Goal: Information Seeking & Learning: Learn about a topic

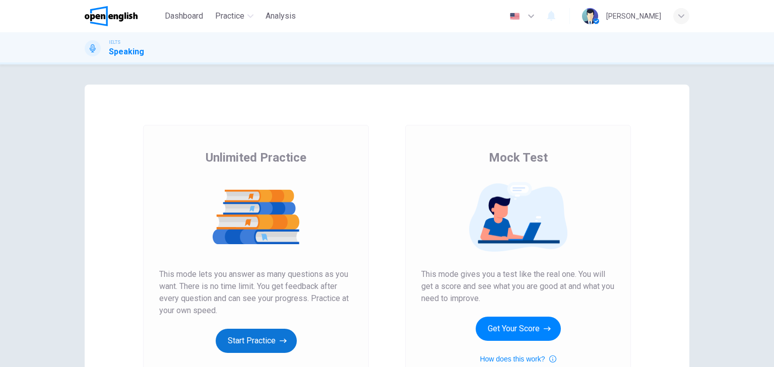
click at [252, 341] on button "Start Practice" at bounding box center [256, 341] width 81 height 24
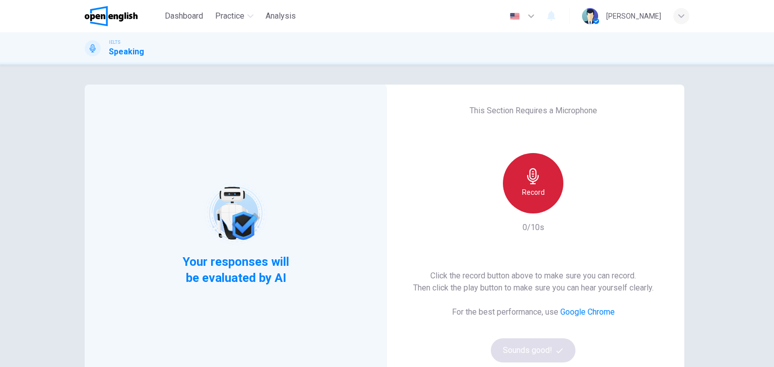
click at [535, 190] on h6 "Record" at bounding box center [533, 192] width 23 height 12
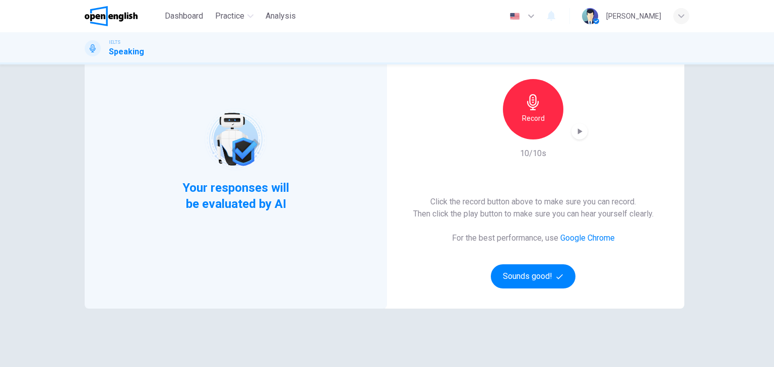
scroll to position [81, 0]
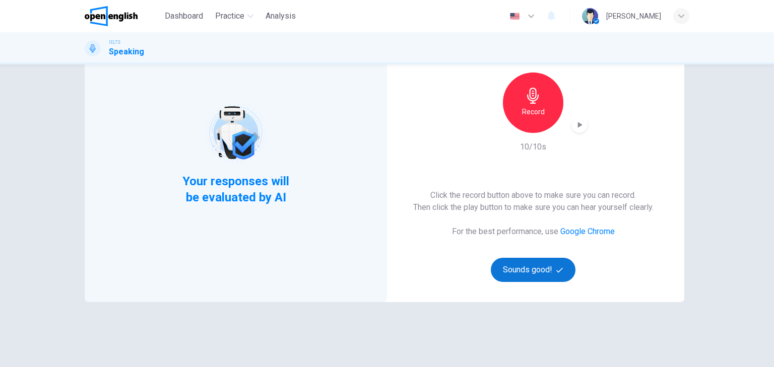
click at [525, 268] on button "Sounds good!" at bounding box center [533, 270] width 85 height 24
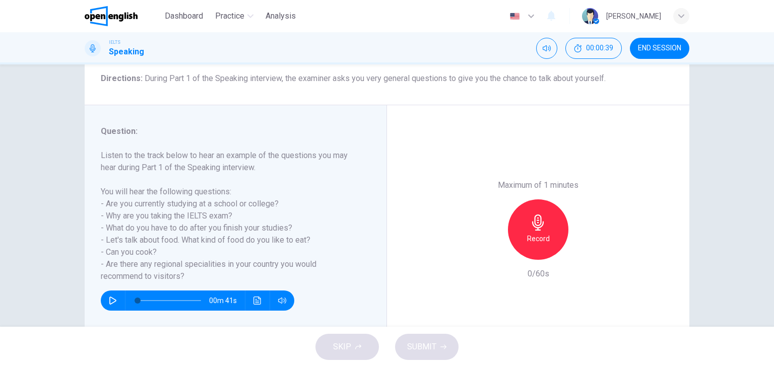
click at [109, 302] on icon "button" at bounding box center [112, 301] width 7 height 8
click at [526, 229] on div "Record" at bounding box center [538, 230] width 60 height 60
drag, startPoint x: 432, startPoint y: 344, endPoint x: 448, endPoint y: 339, distance: 15.9
click at [432, 343] on span "SUBMIT" at bounding box center [421, 347] width 29 height 14
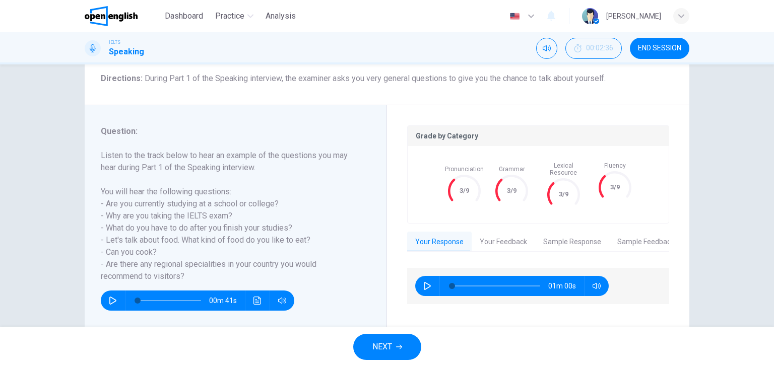
click at [112, 300] on icon "button" at bounding box center [113, 301] width 8 height 8
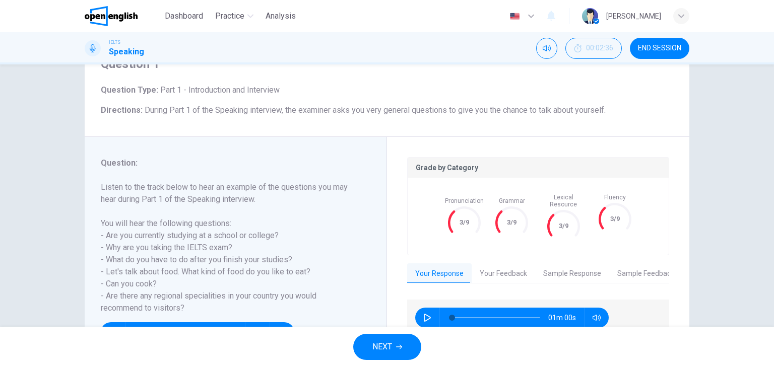
scroll to position [128, 0]
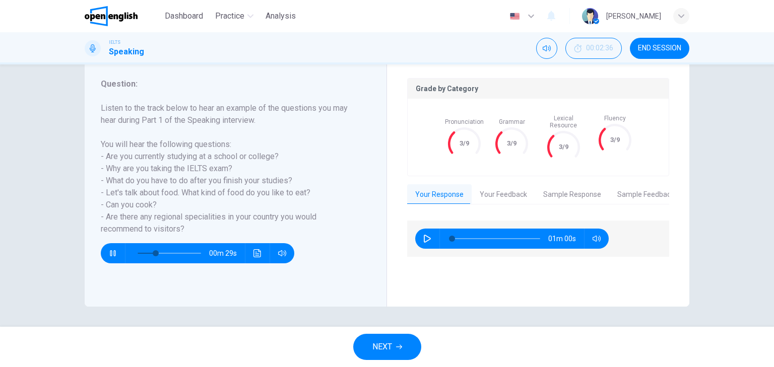
click at [109, 250] on icon "button" at bounding box center [113, 253] width 8 height 8
type input "**"
click at [503, 186] on button "Your Feedback" at bounding box center [504, 194] width 64 height 21
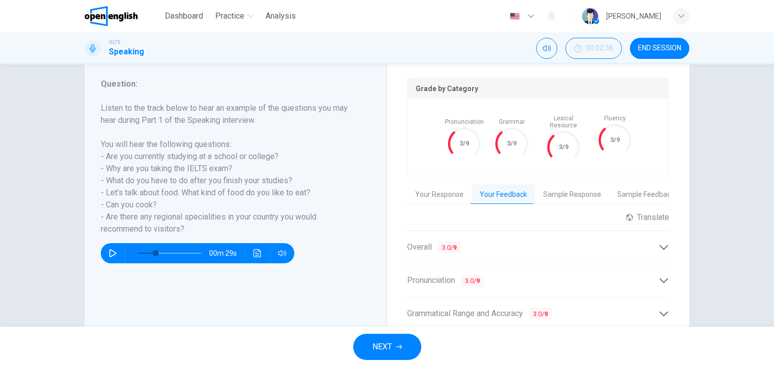
click at [565, 189] on button "Sample Response" at bounding box center [572, 194] width 74 height 21
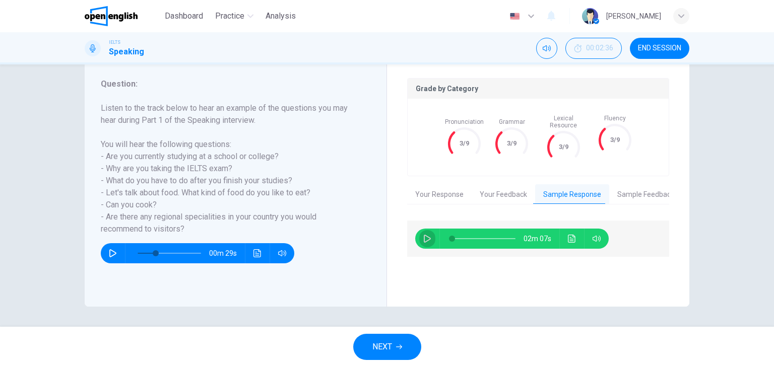
click at [425, 235] on icon "button" at bounding box center [427, 239] width 8 height 8
click at [631, 186] on button "Sample Feedback" at bounding box center [645, 194] width 73 height 21
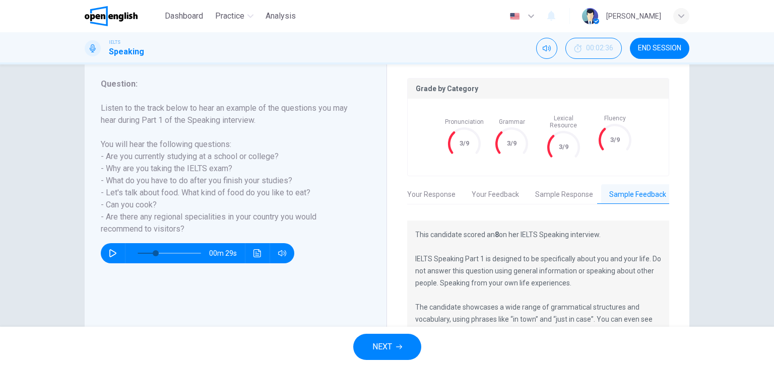
scroll to position [56, 0]
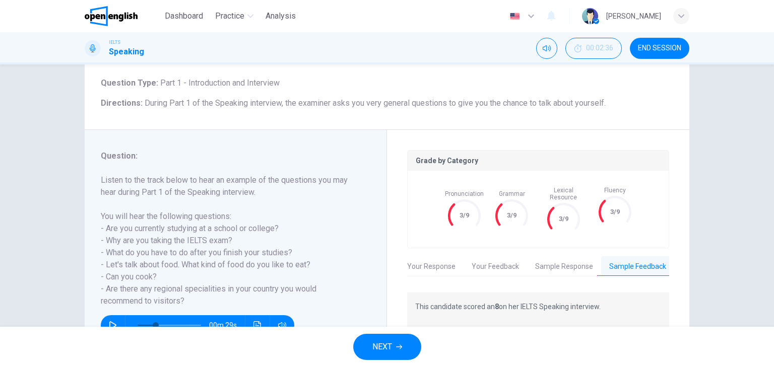
click at [435, 263] on button "Your Response" at bounding box center [431, 267] width 65 height 21
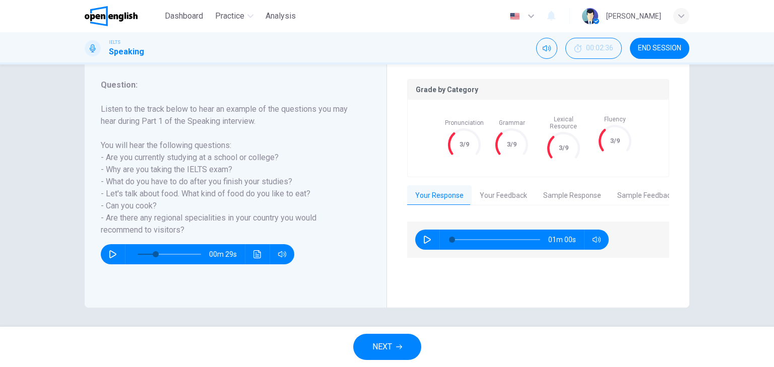
scroll to position [128, 0]
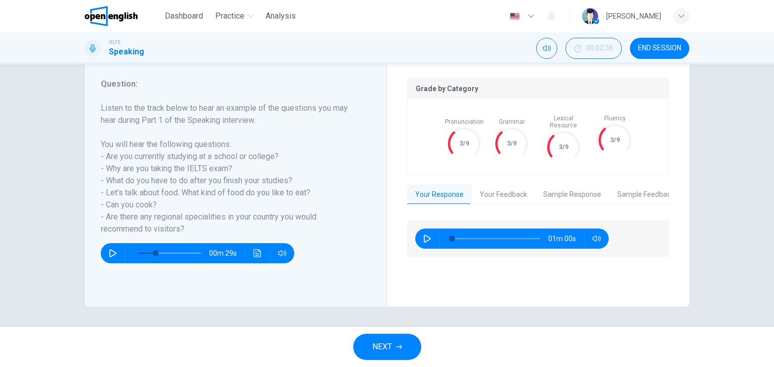
click at [488, 193] on button "Your Feedback" at bounding box center [504, 194] width 64 height 21
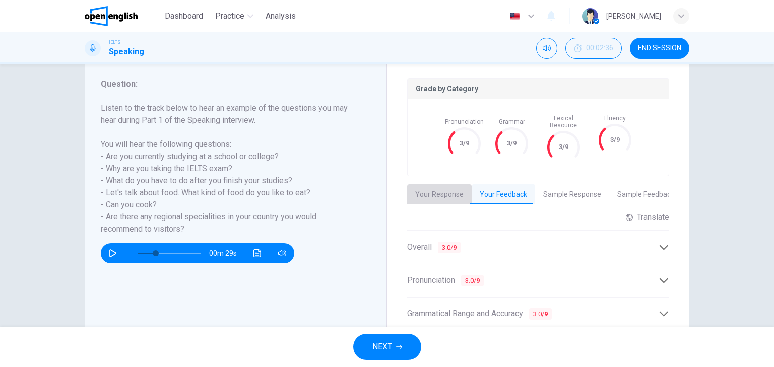
click at [448, 192] on button "Your Response" at bounding box center [439, 194] width 65 height 21
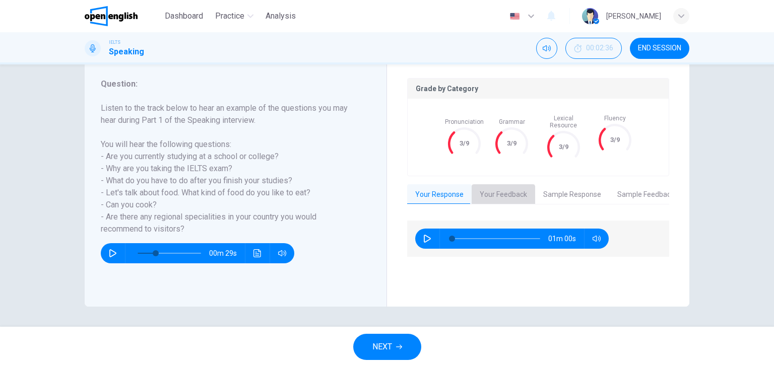
click at [494, 190] on button "Your Feedback" at bounding box center [504, 194] width 64 height 21
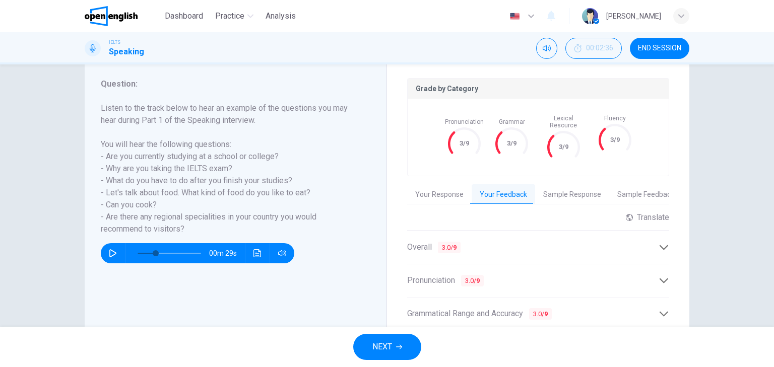
click at [557, 185] on button "Sample Response" at bounding box center [572, 194] width 74 height 21
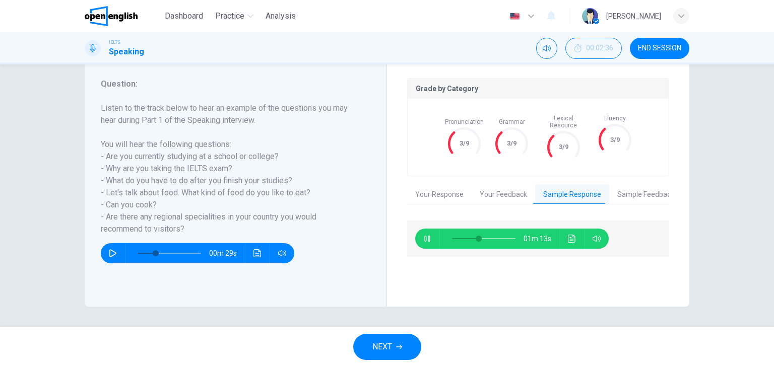
click at [427, 235] on icon "button" at bounding box center [427, 239] width 8 height 8
type input "**"
click at [437, 187] on button "Your Response" at bounding box center [439, 194] width 65 height 21
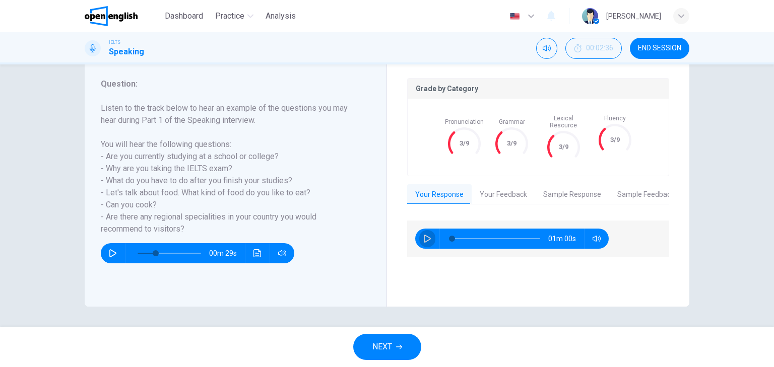
click at [425, 235] on icon "button" at bounding box center [427, 239] width 8 height 8
type input "*"
click at [492, 188] on button "Your Feedback" at bounding box center [504, 194] width 64 height 21
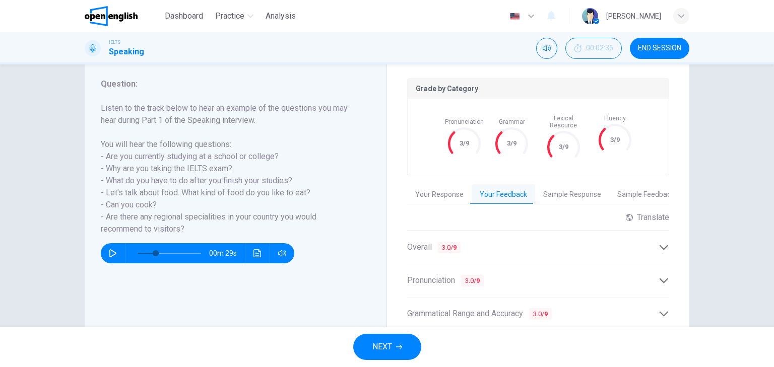
click at [660, 245] on icon at bounding box center [664, 247] width 9 height 5
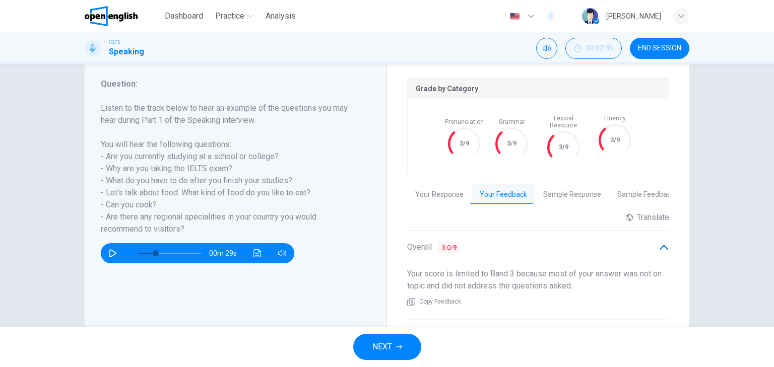
click at [659, 242] on icon at bounding box center [664, 247] width 11 height 11
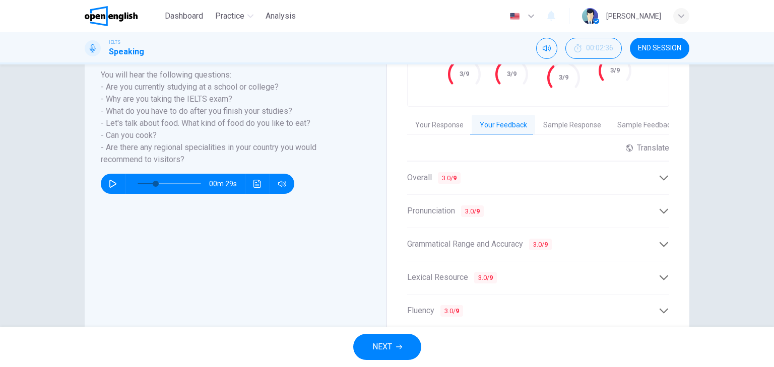
scroll to position [209, 0]
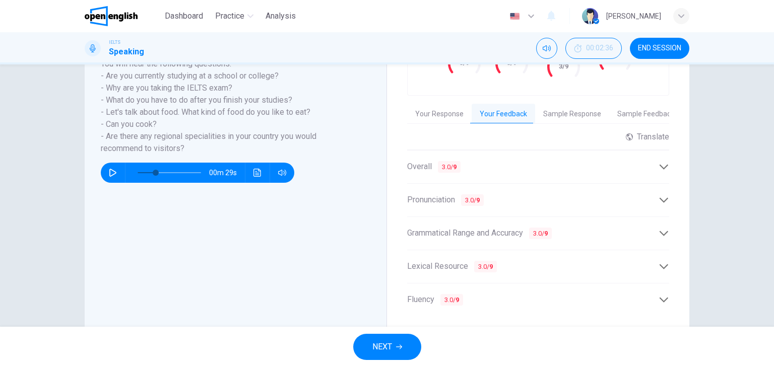
click at [660, 198] on icon at bounding box center [664, 200] width 9 height 5
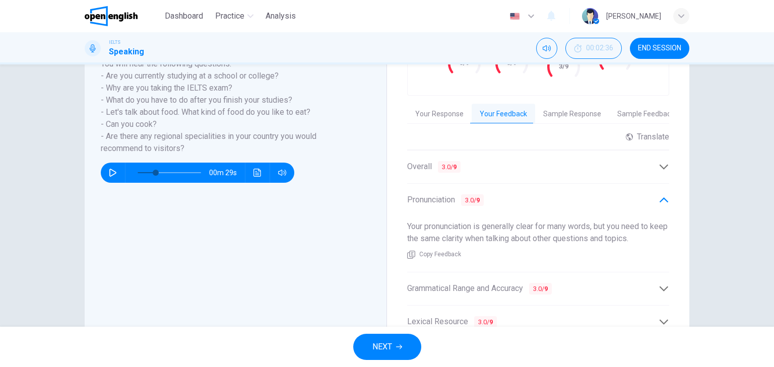
click at [660, 198] on icon at bounding box center [664, 200] width 9 height 5
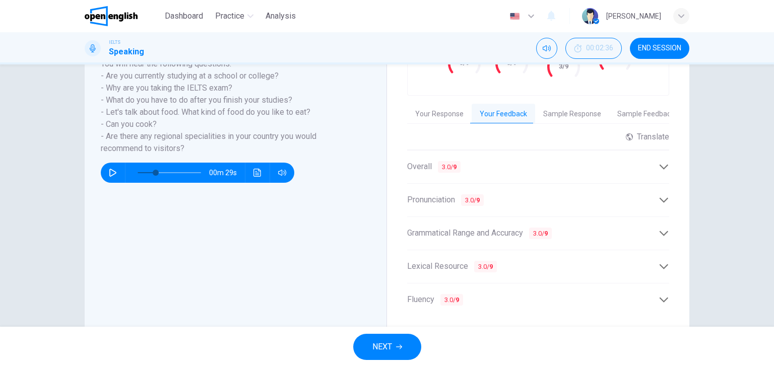
click at [664, 231] on icon at bounding box center [664, 233] width 9 height 5
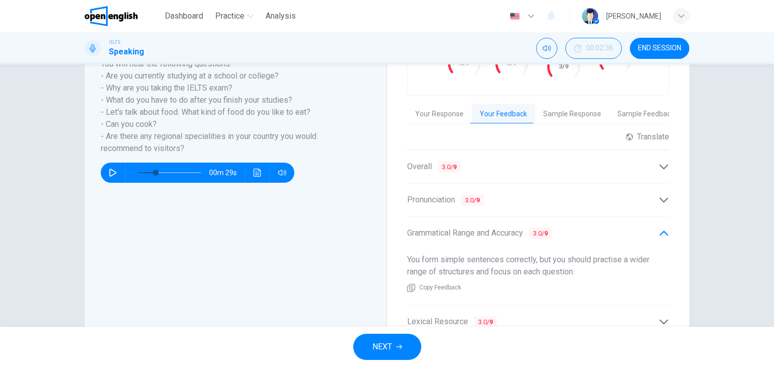
click at [668, 230] on div "Grade by Category Pronunciation 3/9 Grammar 3/9 Lexical Resource 3/9 Fluency 3/…" at bounding box center [538, 185] width 302 height 416
click at [659, 229] on icon at bounding box center [664, 233] width 11 height 11
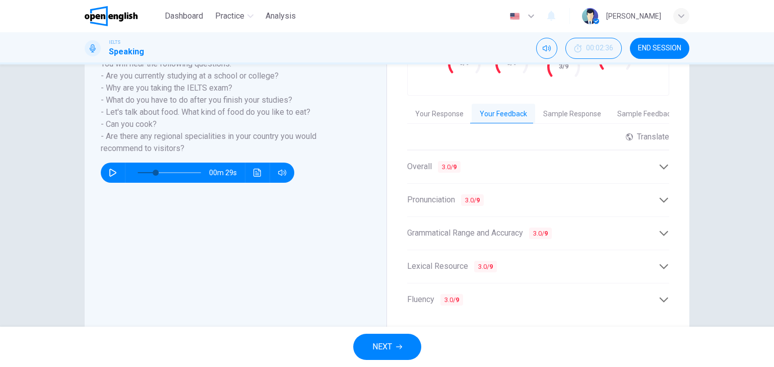
click at [660, 262] on icon at bounding box center [664, 267] width 11 height 11
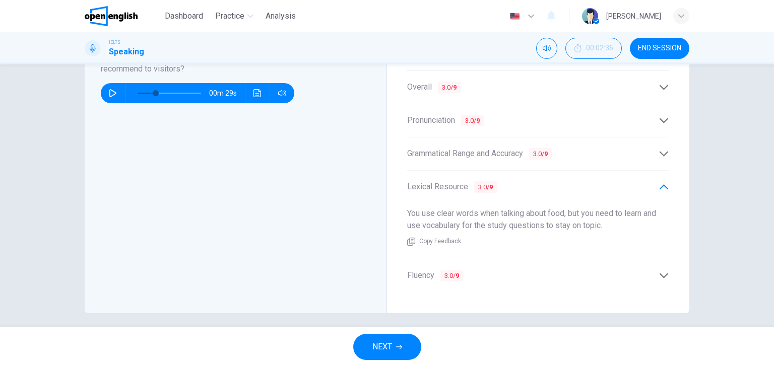
scroll to position [288, 0]
click at [386, 340] on span "NEXT" at bounding box center [382, 347] width 20 height 14
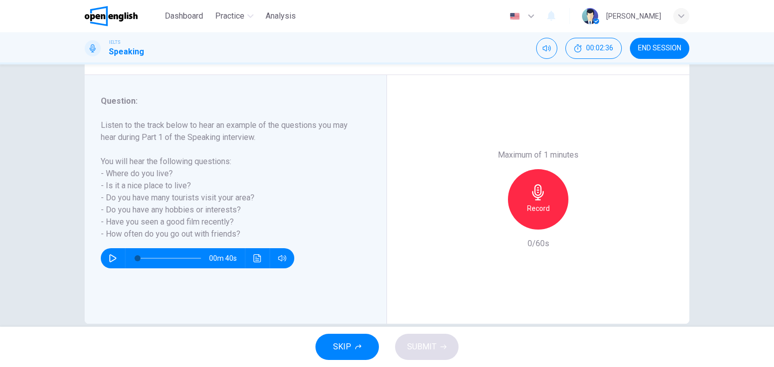
scroll to position [128, 0]
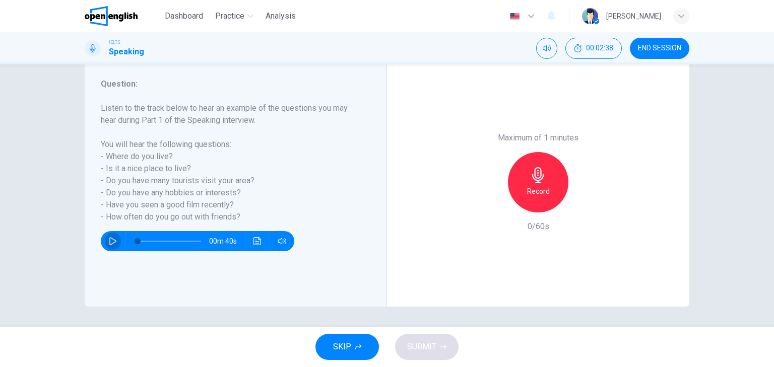
click at [112, 240] on icon "button" at bounding box center [112, 241] width 7 height 8
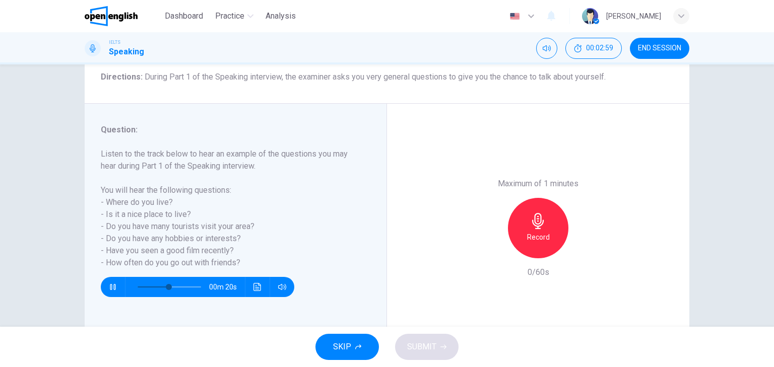
scroll to position [88, 0]
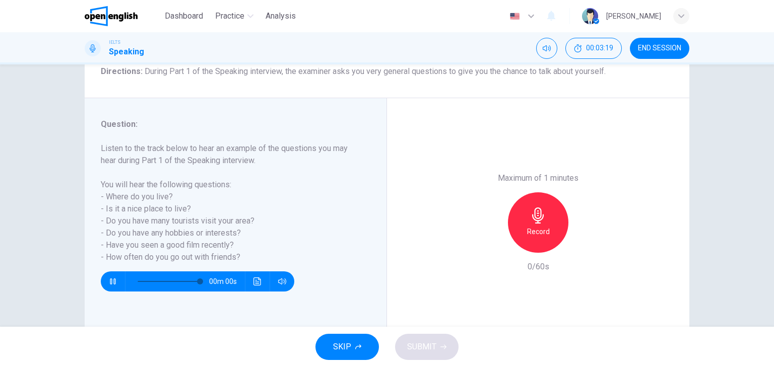
type input "*"
click at [552, 224] on div "Record" at bounding box center [538, 223] width 60 height 60
click at [543, 221] on icon "button" at bounding box center [538, 216] width 16 height 16
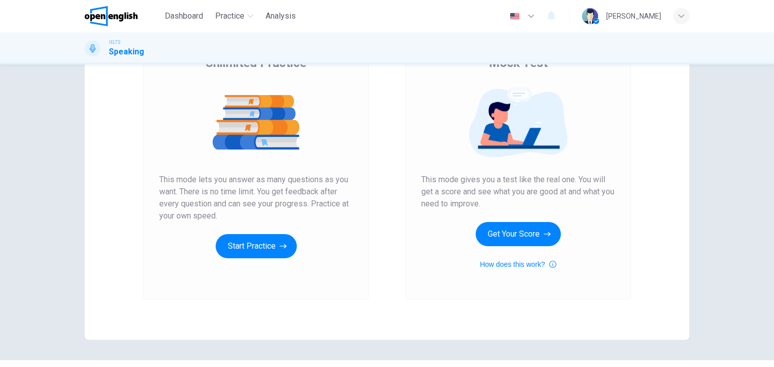
scroll to position [120, 0]
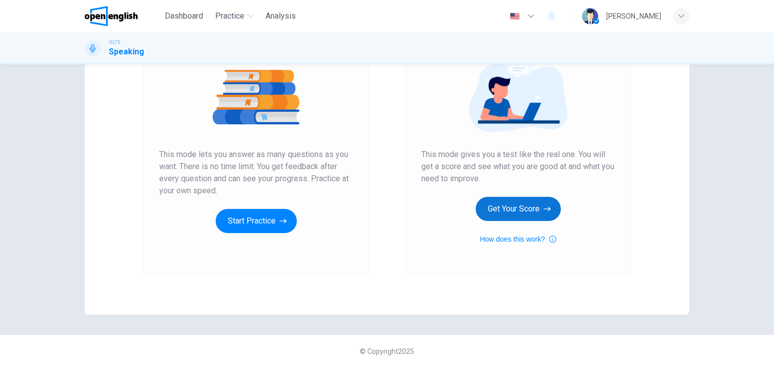
click at [510, 207] on button "Get Your Score" at bounding box center [518, 209] width 85 height 24
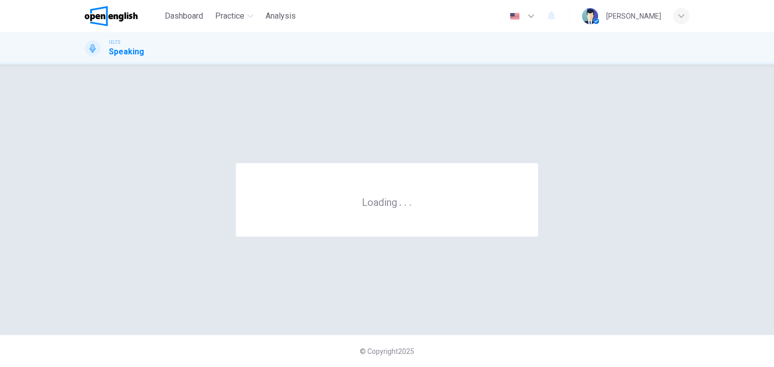
scroll to position [0, 0]
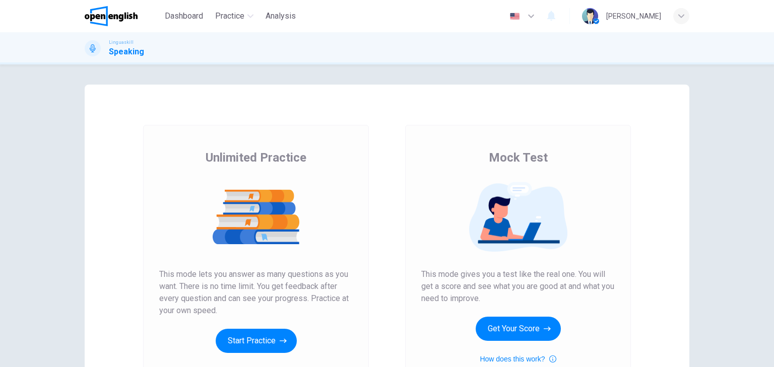
scroll to position [120, 0]
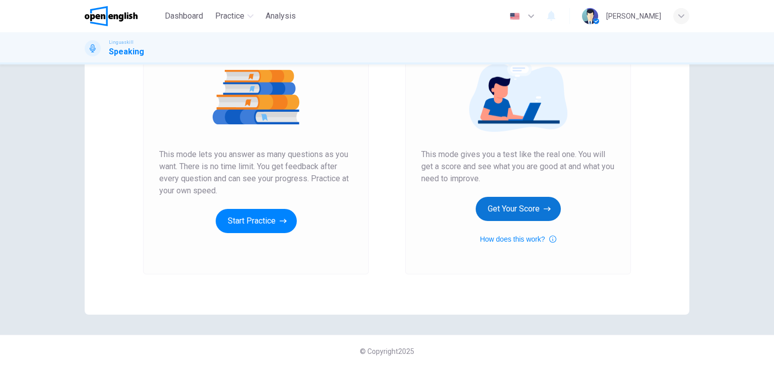
click at [512, 209] on button "Get Your Score" at bounding box center [518, 209] width 85 height 24
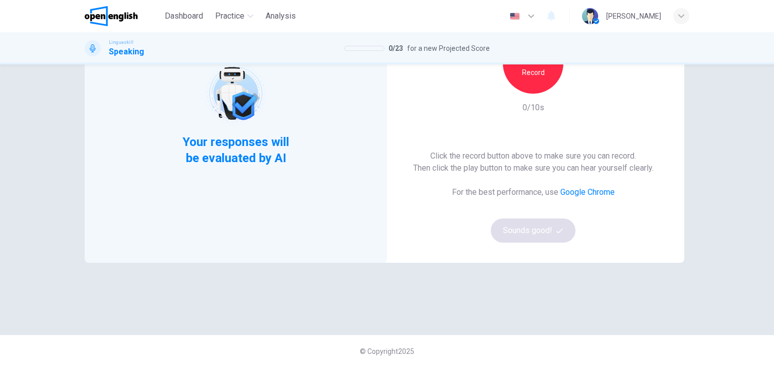
scroll to position [39, 0]
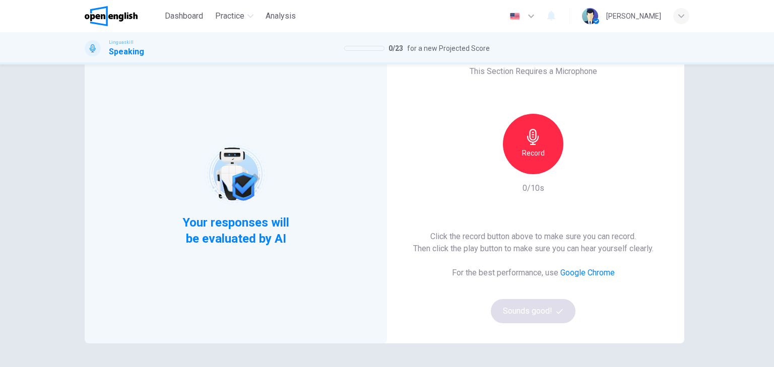
click at [527, 137] on icon "button" at bounding box center [533, 137] width 16 height 16
click at [544, 311] on button "Sounds good!" at bounding box center [533, 311] width 85 height 24
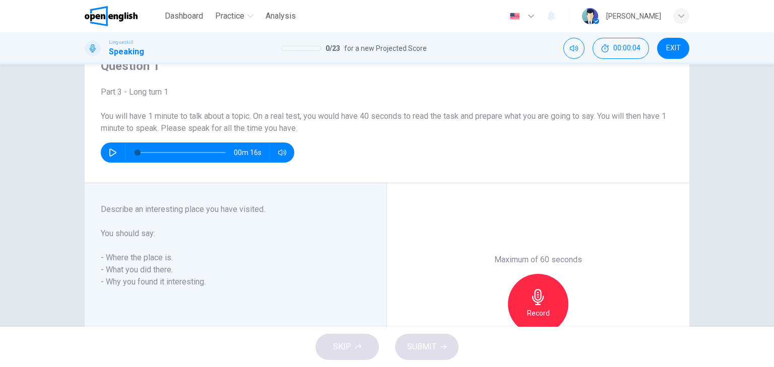
scroll to position [44, 0]
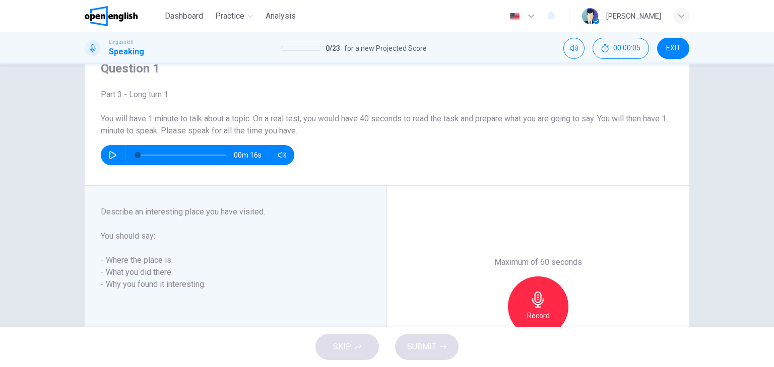
drag, startPoint x: 111, startPoint y: 155, endPoint x: 119, endPoint y: 182, distance: 27.9
click at [109, 155] on icon "button" at bounding box center [113, 155] width 8 height 8
type input "*"
click at [532, 310] on h6 "Record" at bounding box center [538, 316] width 23 height 12
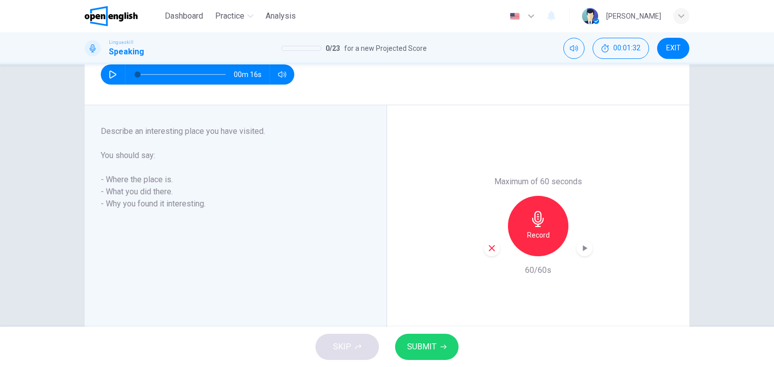
click at [431, 345] on span "SUBMIT" at bounding box center [421, 347] width 29 height 14
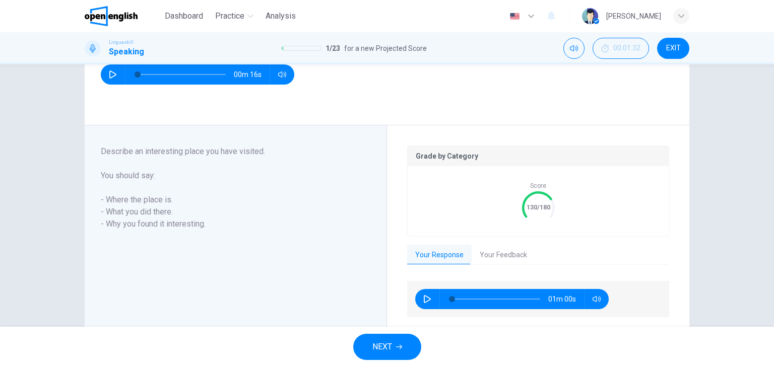
click at [493, 256] on button "Your Feedback" at bounding box center [504, 255] width 64 height 21
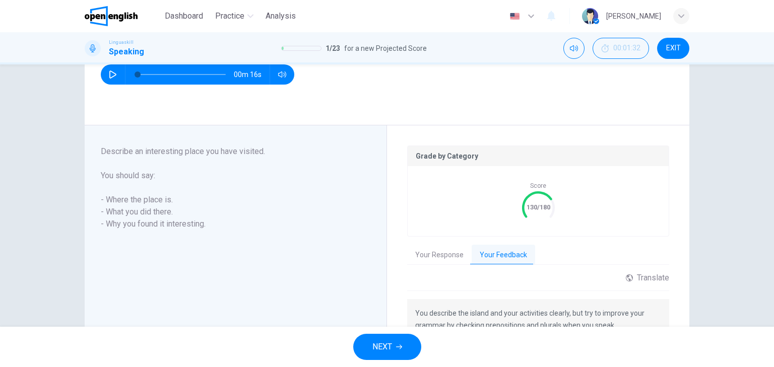
scroll to position [194, 0]
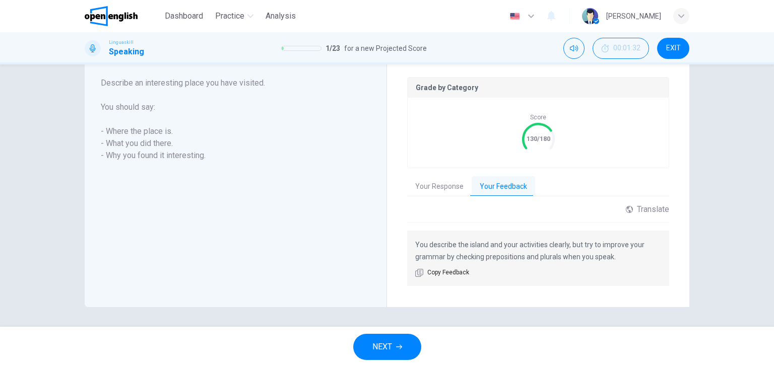
click at [500, 193] on button "Your Feedback" at bounding box center [504, 186] width 64 height 21
click at [490, 187] on button "Your Feedback" at bounding box center [504, 186] width 64 height 21
click at [434, 190] on button "Your Response" at bounding box center [439, 186] width 65 height 21
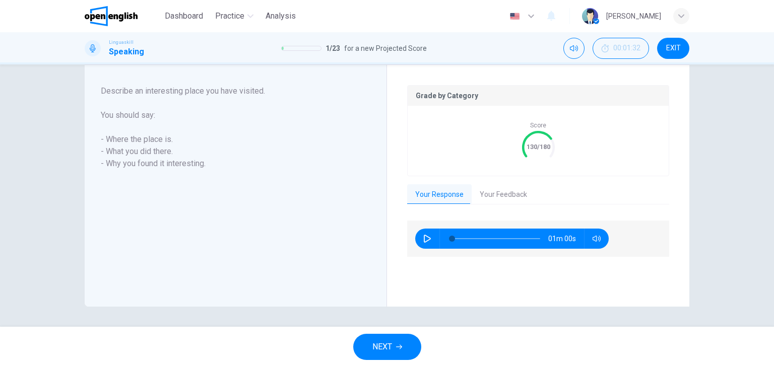
click at [424, 238] on icon "button" at bounding box center [427, 239] width 8 height 8
type input "**"
type input "*"
drag, startPoint x: 396, startPoint y: 342, endPoint x: 403, endPoint y: 342, distance: 6.6
click at [396, 343] on button "NEXT" at bounding box center [387, 347] width 68 height 26
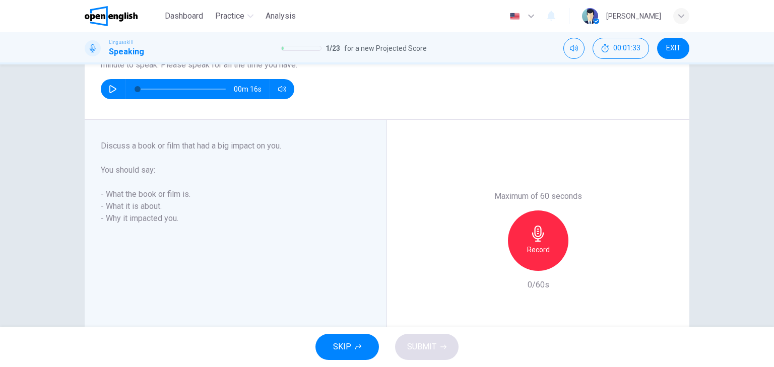
scroll to position [44, 0]
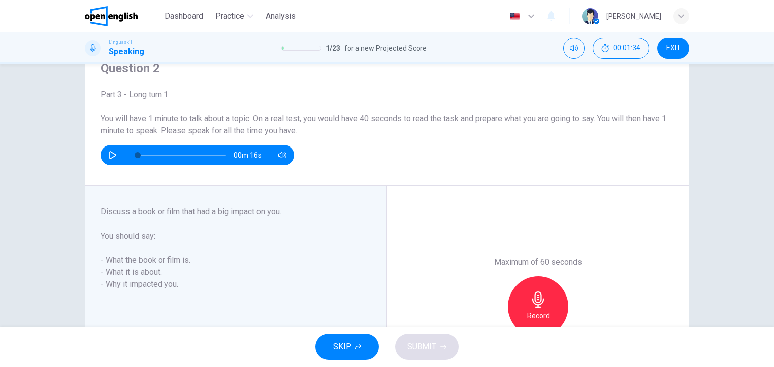
click at [112, 155] on icon "button" at bounding box center [113, 155] width 8 height 8
click at [112, 156] on icon "button" at bounding box center [113, 155] width 8 height 8
drag, startPoint x: 109, startPoint y: 154, endPoint x: 129, endPoint y: 175, distance: 28.5
click at [110, 154] on icon "button" at bounding box center [113, 155] width 6 height 6
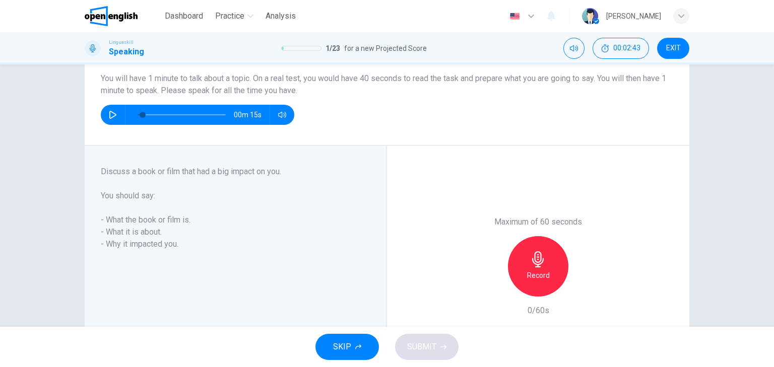
click at [542, 270] on h6 "Record" at bounding box center [538, 276] width 23 height 12
click at [427, 349] on span "SUBMIT" at bounding box center [421, 347] width 29 height 14
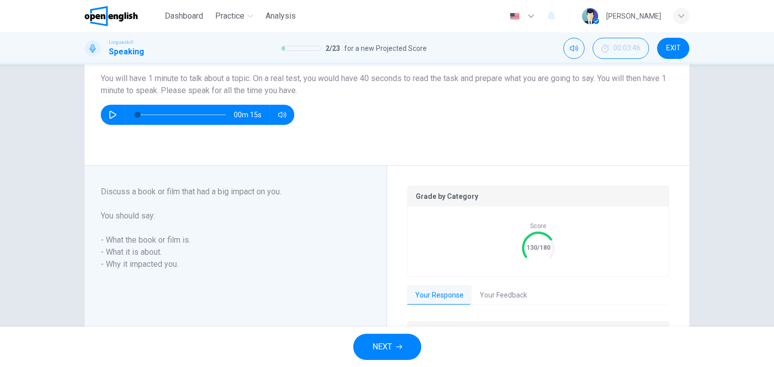
type input "*"
click at [502, 293] on button "Your Feedback" at bounding box center [504, 295] width 64 height 21
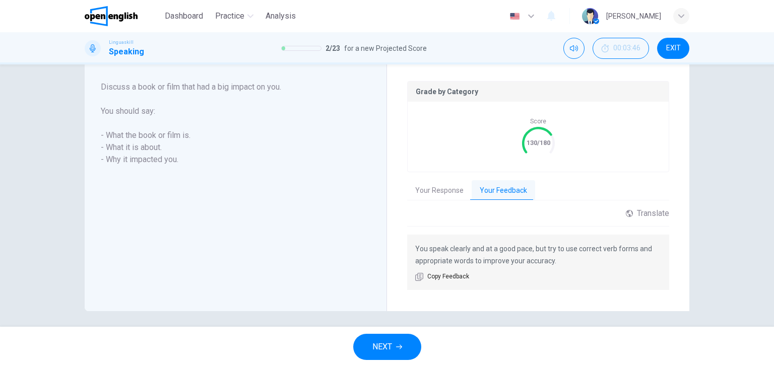
scroll to position [194, 0]
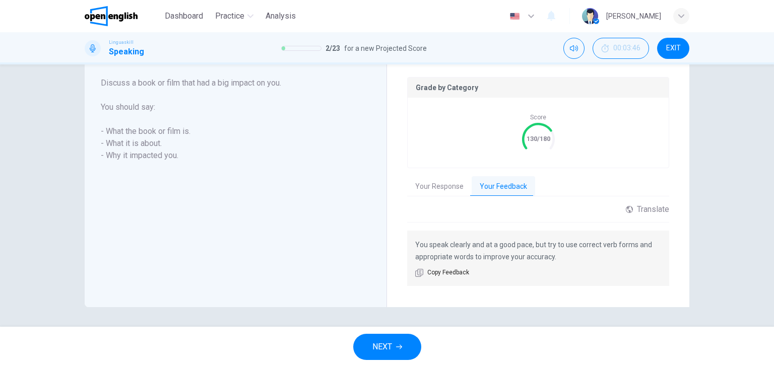
click at [494, 189] on button "Your Feedback" at bounding box center [504, 186] width 64 height 21
click at [450, 184] on button "Your Response" at bounding box center [439, 186] width 65 height 21
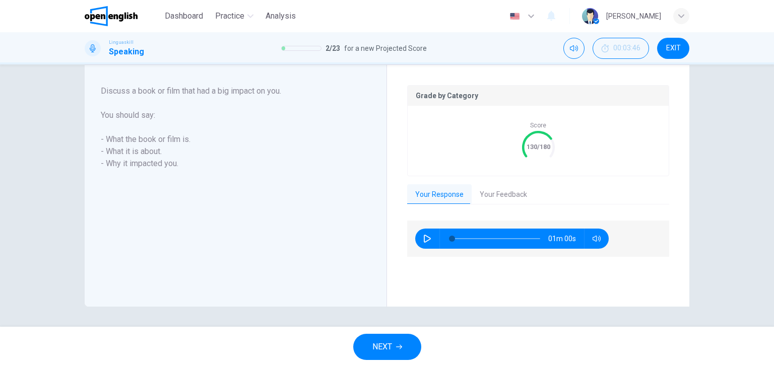
scroll to position [185, 0]
click at [419, 239] on button "button" at bounding box center [427, 239] width 16 height 20
type input "*"
click at [393, 352] on button "NEXT" at bounding box center [387, 347] width 68 height 26
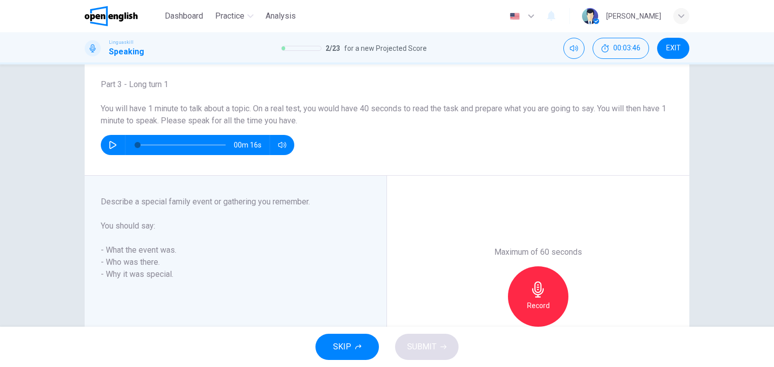
scroll to position [44, 0]
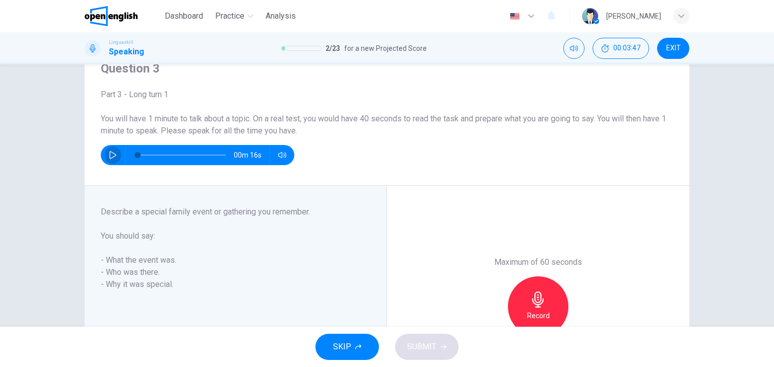
click at [107, 151] on button "button" at bounding box center [113, 155] width 16 height 20
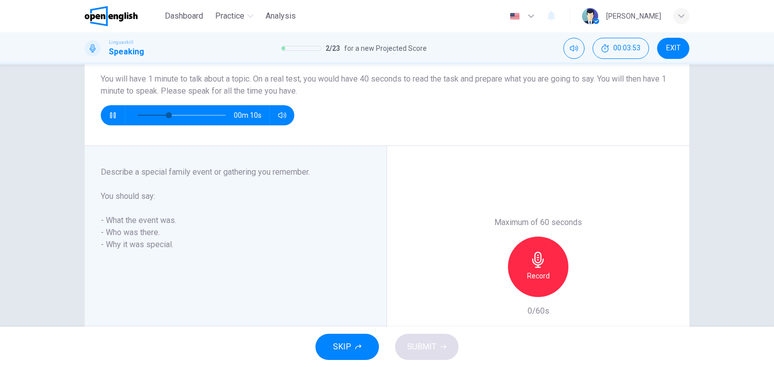
scroll to position [85, 0]
click at [539, 270] on h6 "Record" at bounding box center [538, 276] width 23 height 12
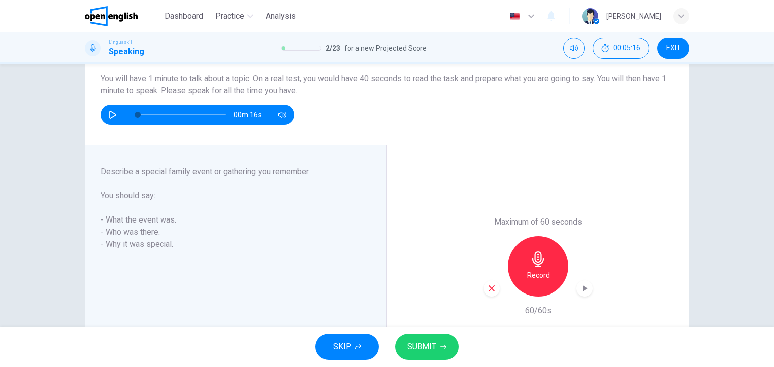
click at [431, 344] on span "SUBMIT" at bounding box center [421, 347] width 29 height 14
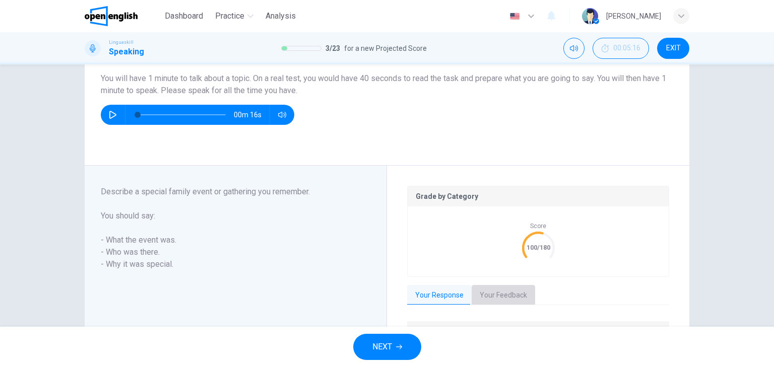
click at [502, 294] on button "Your Feedback" at bounding box center [504, 295] width 64 height 21
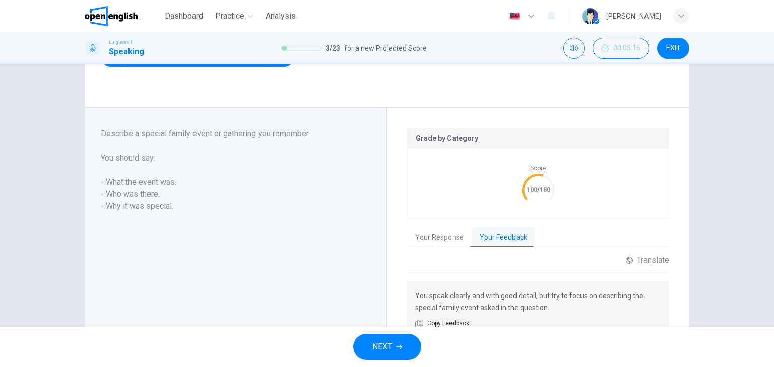
scroll to position [73, 0]
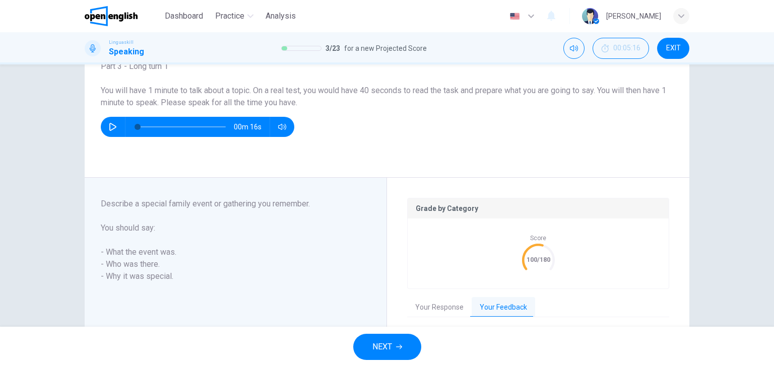
click at [490, 307] on button "Your Feedback" at bounding box center [504, 307] width 64 height 21
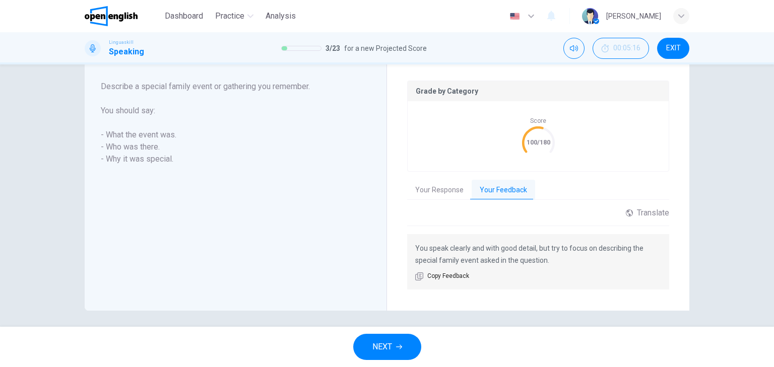
scroll to position [194, 0]
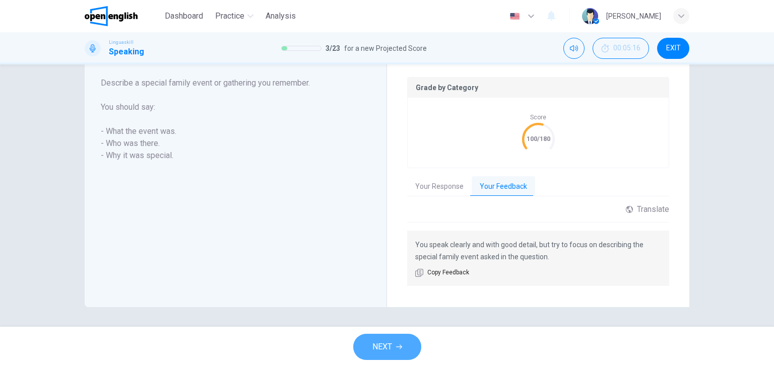
click at [389, 353] on span "NEXT" at bounding box center [382, 347] width 20 height 14
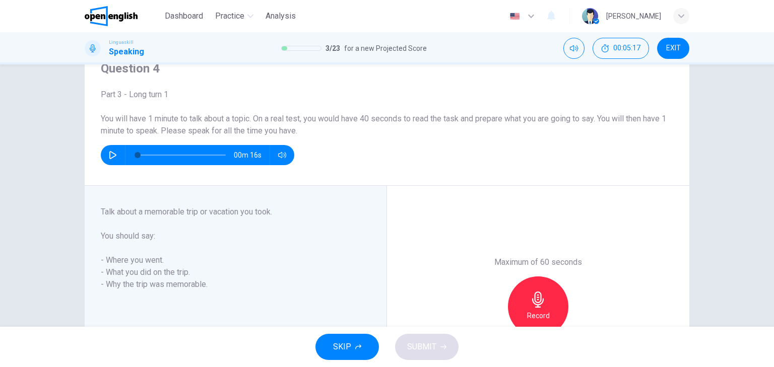
scroll to position [44, 0]
click at [105, 153] on button "button" at bounding box center [113, 155] width 16 height 20
type input "*"
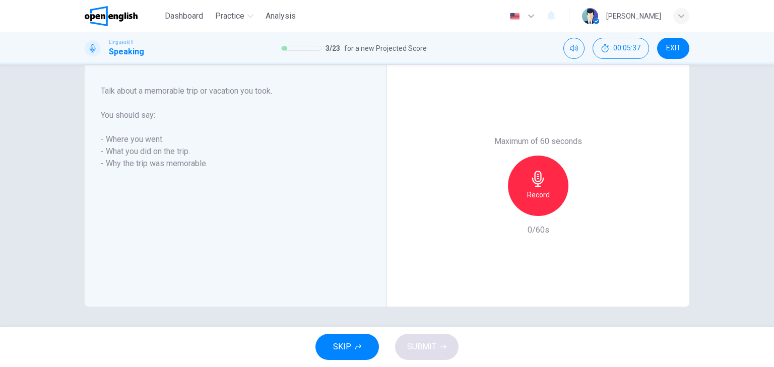
scroll to position [125, 0]
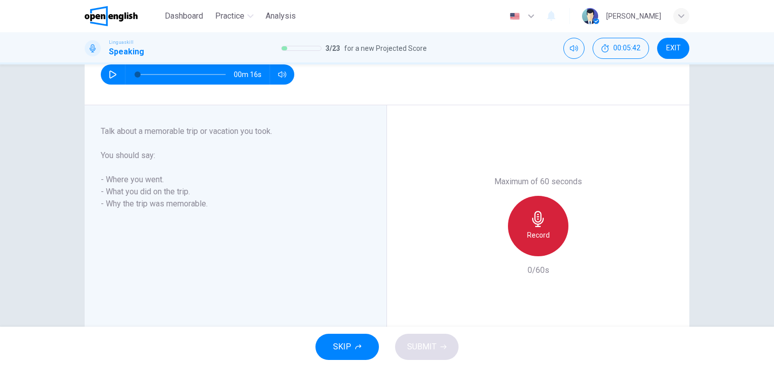
click at [534, 234] on h6 "Record" at bounding box center [538, 235] width 23 height 12
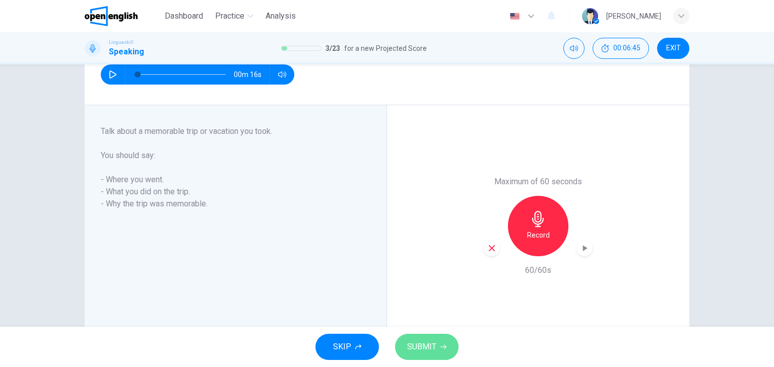
click at [426, 344] on span "SUBMIT" at bounding box center [421, 347] width 29 height 14
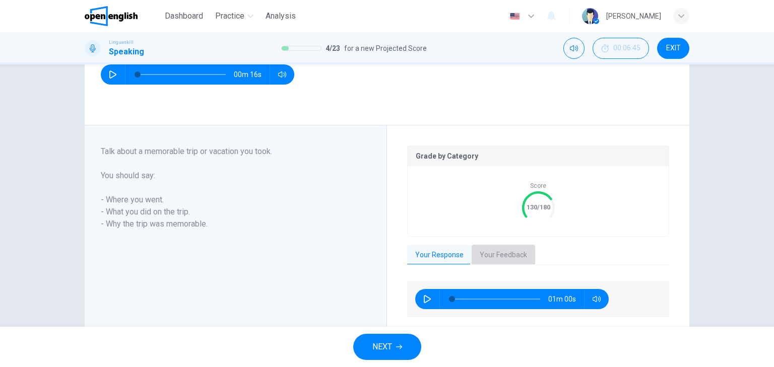
click at [489, 258] on button "Your Feedback" at bounding box center [504, 255] width 64 height 21
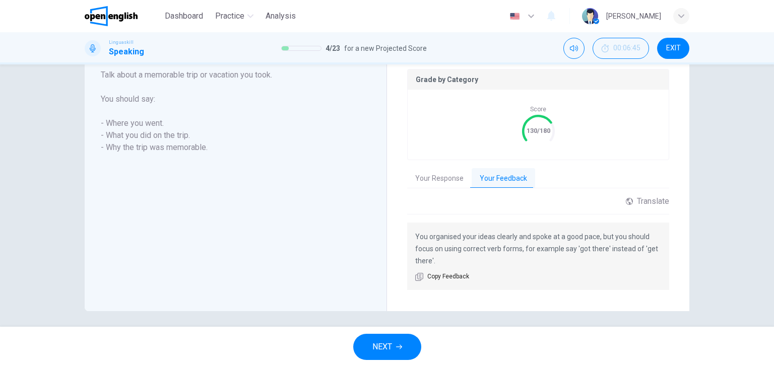
scroll to position [206, 0]
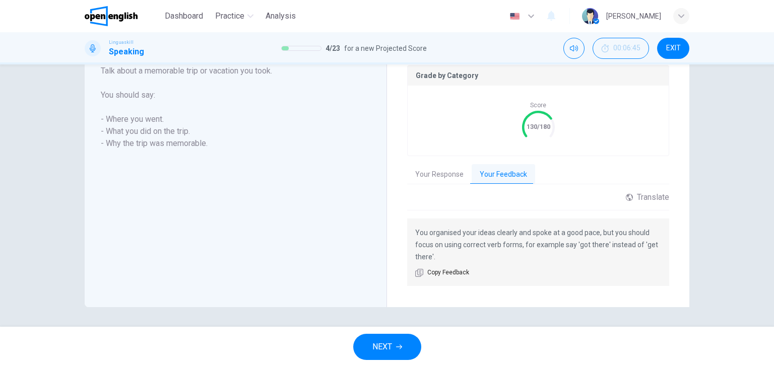
click at [430, 169] on button "Your Response" at bounding box center [439, 174] width 65 height 21
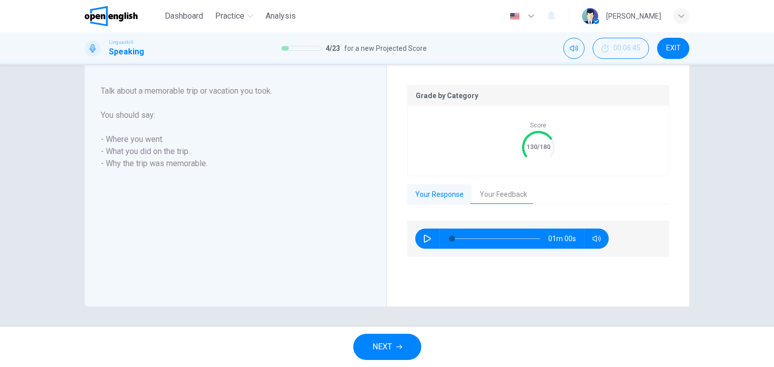
scroll to position [185, 0]
click at [425, 238] on icon "button" at bounding box center [427, 239] width 8 height 8
type input "*"
click at [383, 347] on span "NEXT" at bounding box center [382, 347] width 20 height 14
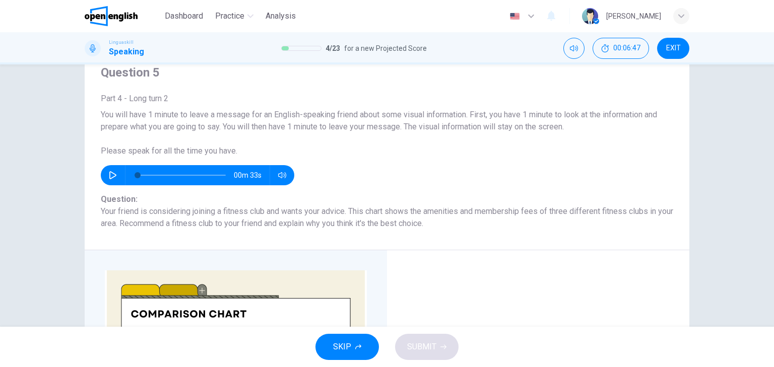
scroll to position [40, 0]
click at [112, 179] on icon "button" at bounding box center [113, 175] width 8 height 8
type input "**"
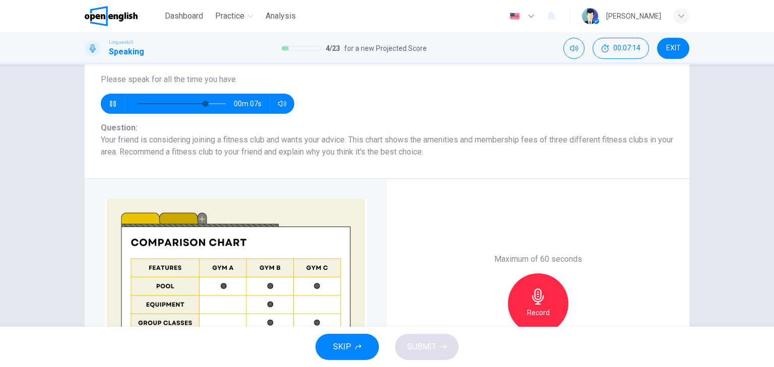
scroll to position [121, 0]
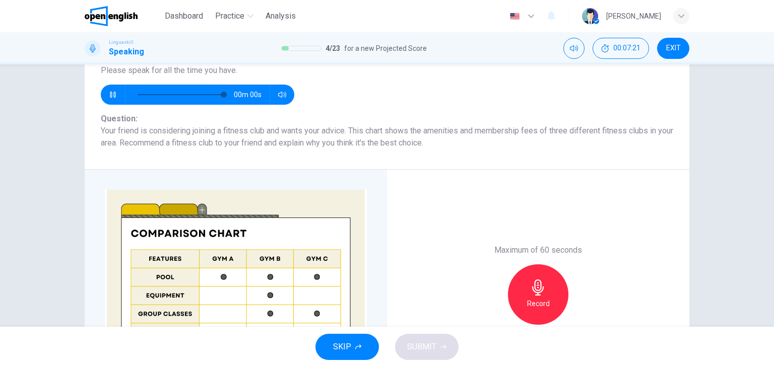
type input "*"
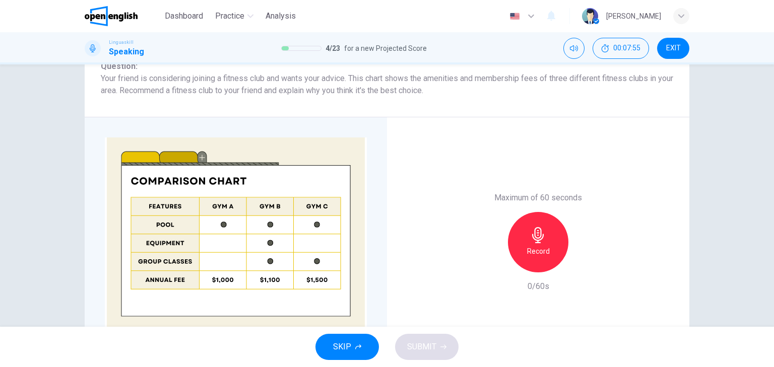
scroll to position [153, 0]
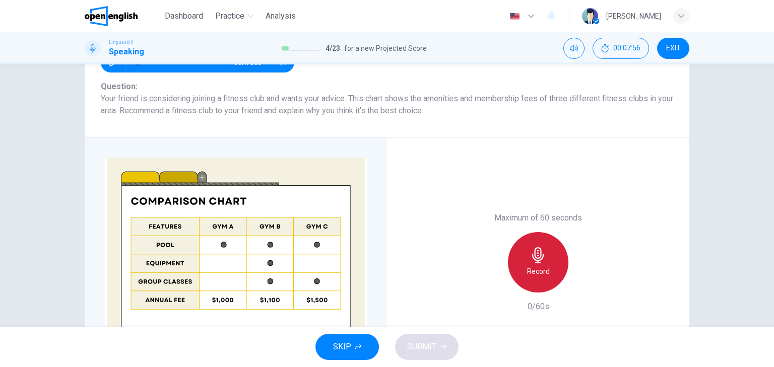
click at [530, 257] on icon "button" at bounding box center [538, 255] width 16 height 16
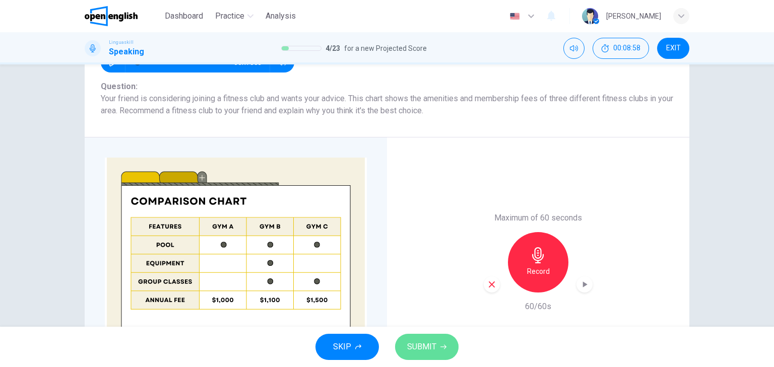
click at [428, 348] on span "SUBMIT" at bounding box center [421, 347] width 29 height 14
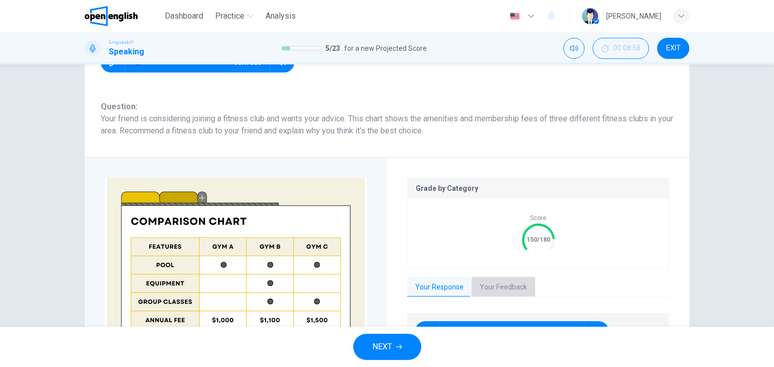
click at [508, 293] on button "Your Feedback" at bounding box center [504, 287] width 64 height 21
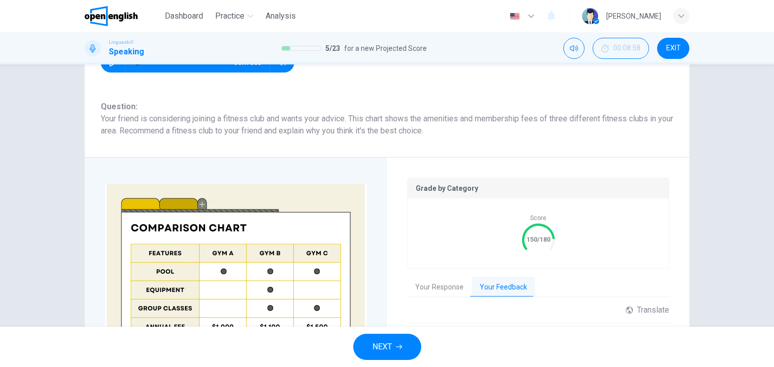
scroll to position [254, 0]
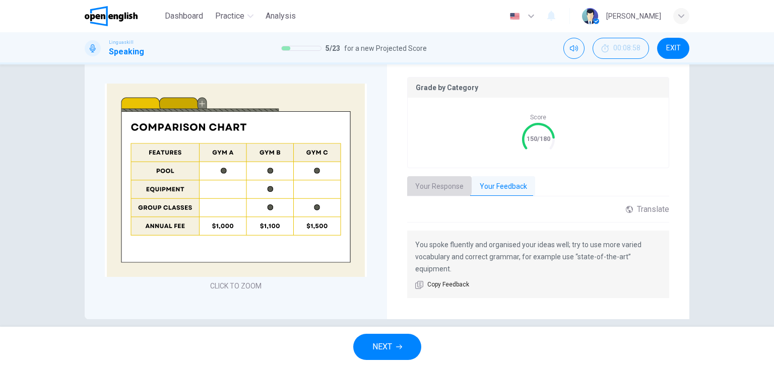
click at [417, 184] on button "Your Response" at bounding box center [439, 186] width 65 height 21
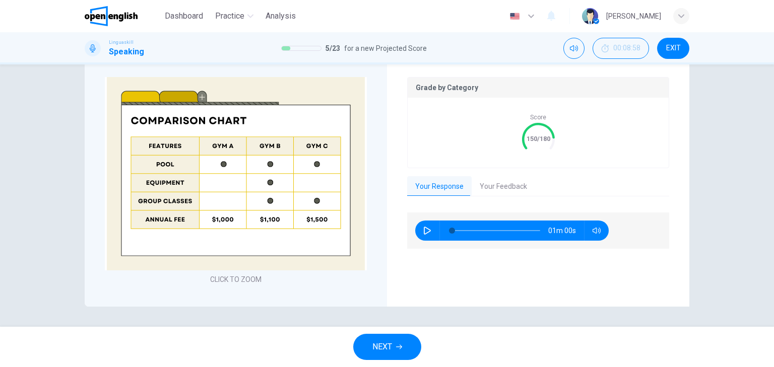
click at [424, 230] on icon "button" at bounding box center [427, 231] width 7 height 8
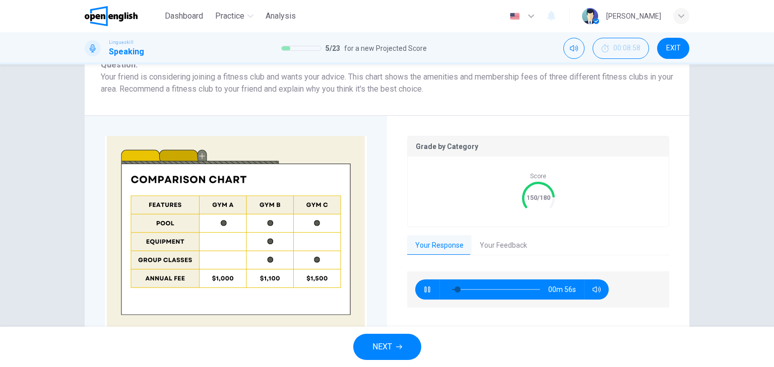
scroll to position [214, 0]
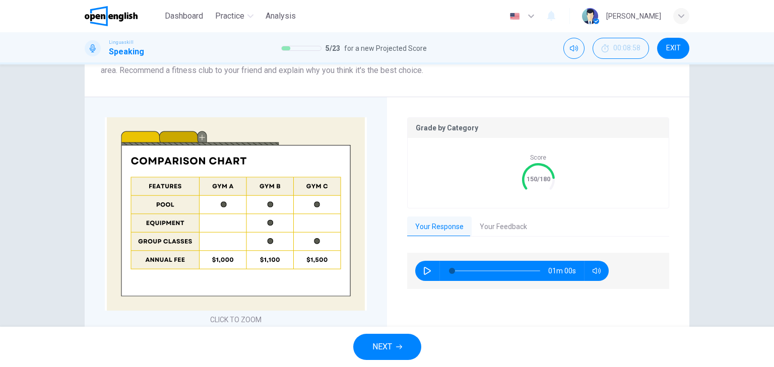
type input "*"
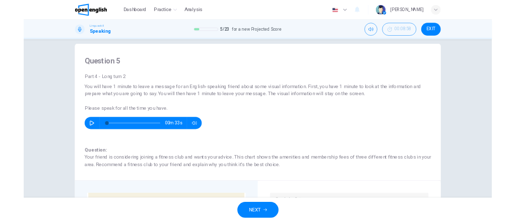
scroll to position [12, 0]
